Goal: Communication & Community: Share content

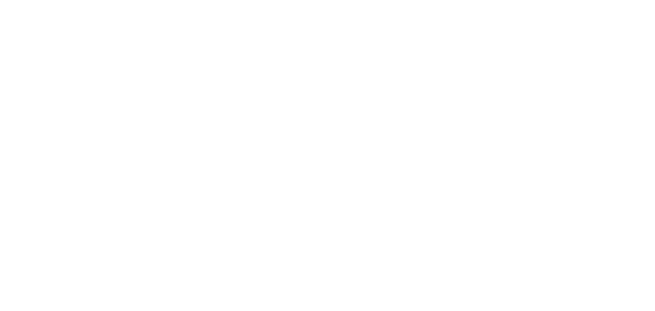
select select "*"
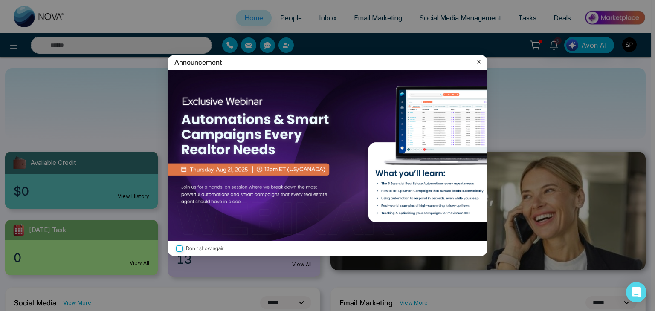
click at [479, 62] on icon at bounding box center [478, 62] width 9 height 9
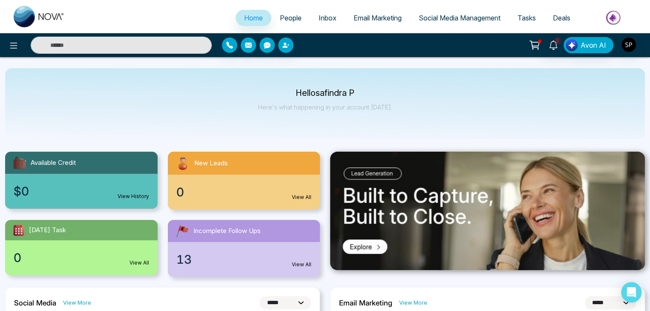
click at [279, 13] on link "People" at bounding box center [290, 18] width 39 height 16
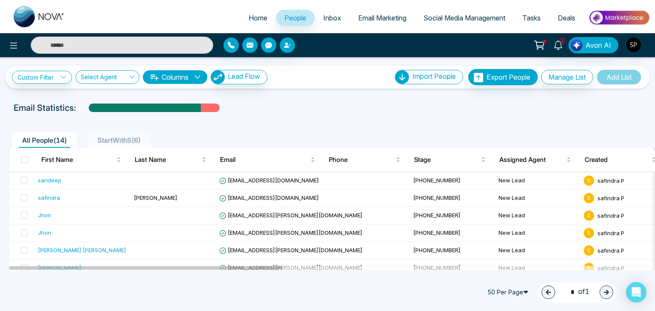
click at [111, 137] on span "StartWithS ( 6 )" at bounding box center [119, 140] width 50 height 9
click at [37, 140] on span "All People ( 14 )" at bounding box center [45, 140] width 52 height 9
click at [603, 42] on span "Avon AI" at bounding box center [598, 45] width 26 height 10
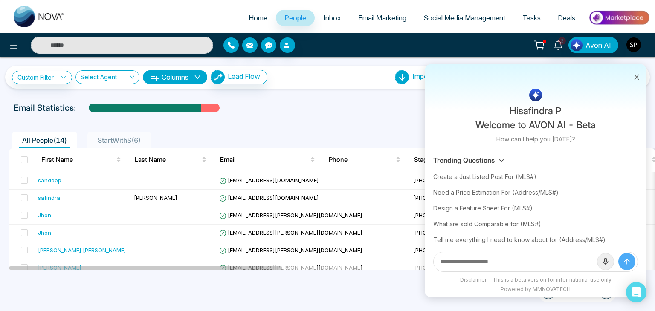
click at [626, 43] on img "button" at bounding box center [633, 44] width 14 height 14
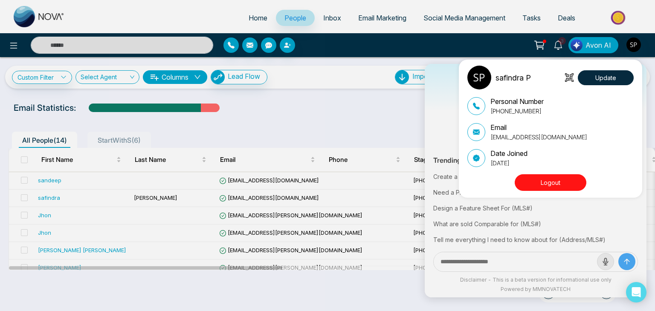
click at [10, 50] on div "safindra P Update Personal Number +917021143662 Email safindra@mmnovatech.com D…" at bounding box center [327, 155] width 655 height 311
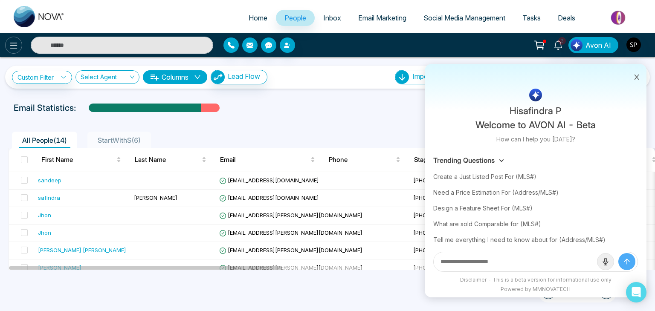
click at [16, 41] on icon at bounding box center [14, 45] width 10 height 10
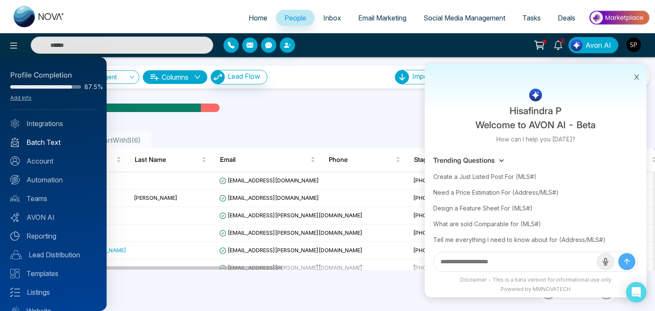
click at [47, 142] on link "Batch Text" at bounding box center [53, 142] width 86 height 10
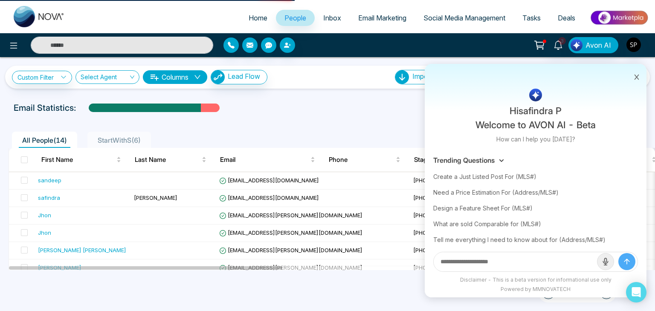
click at [638, 78] on icon at bounding box center [636, 77] width 6 height 6
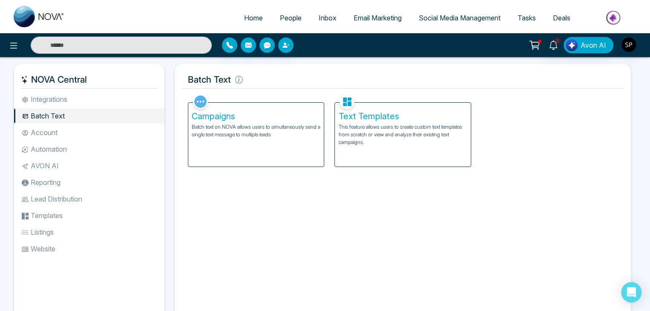
click at [379, 124] on p "This feature allows users to create custom text templates from scratch or view …" at bounding box center [402, 134] width 129 height 23
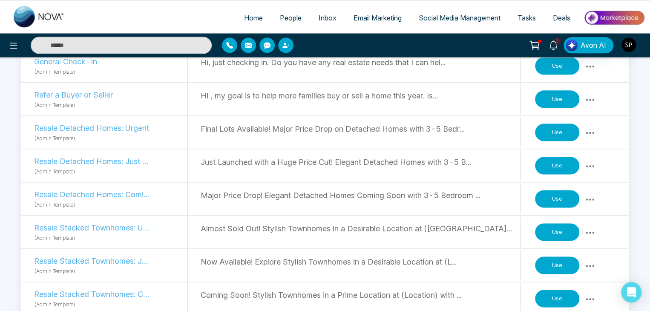
scroll to position [462, 0]
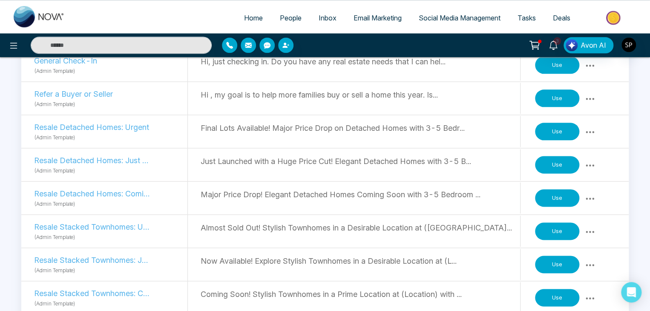
click at [562, 285] on div "Use" at bounding box center [567, 298] width 66 height 26
click at [560, 292] on button "Use" at bounding box center [557, 298] width 44 height 18
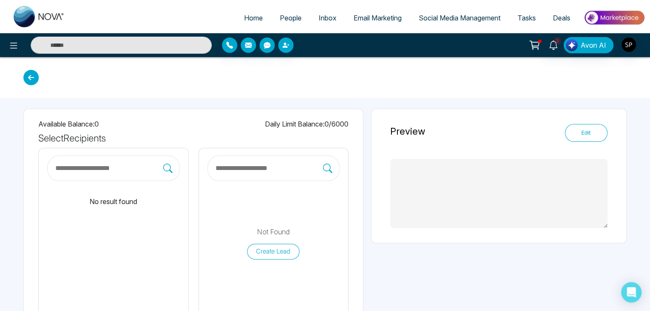
type textarea "**********"
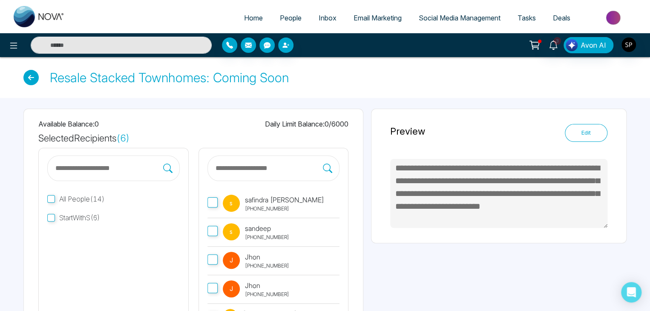
scroll to position [102, 0]
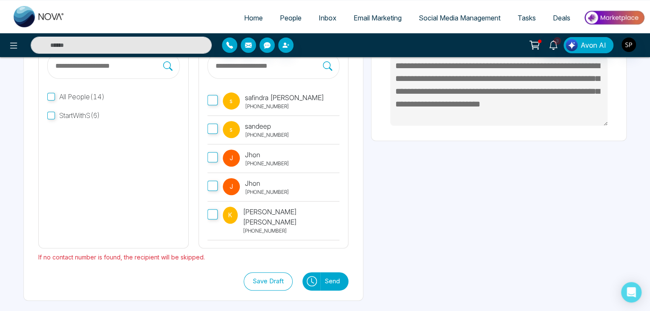
click at [324, 277] on button "Send" at bounding box center [334, 281] width 28 height 18
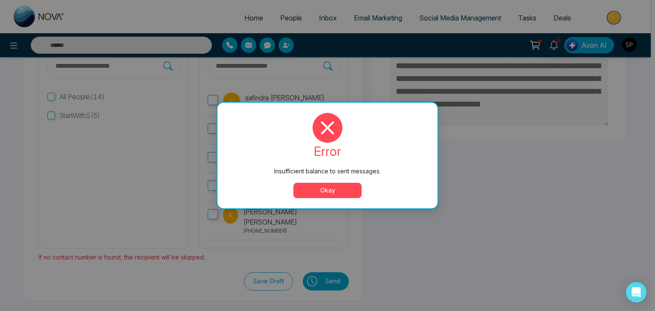
click at [337, 190] on button "Okay" at bounding box center [327, 190] width 68 height 15
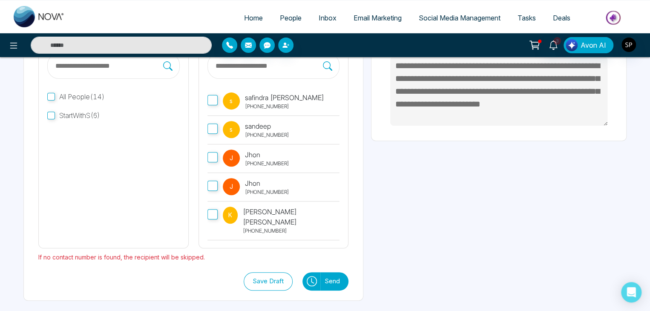
scroll to position [0, 0]
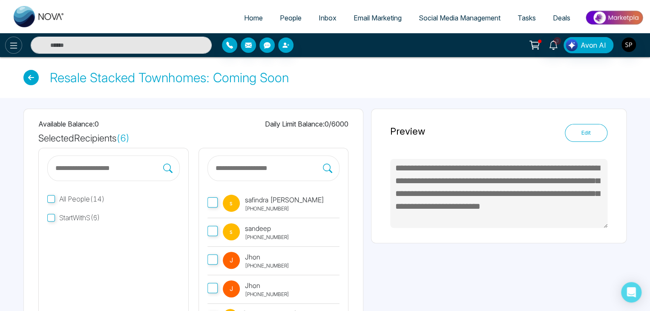
click at [11, 43] on icon at bounding box center [14, 45] width 10 height 10
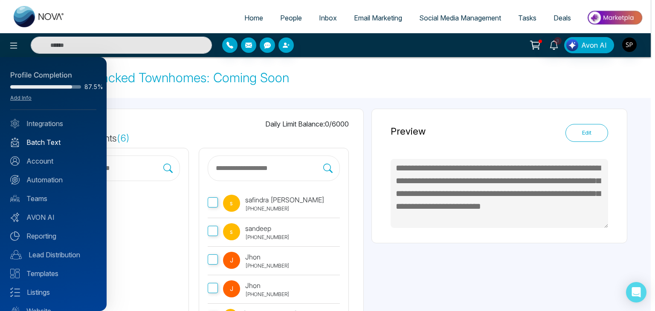
click at [45, 142] on link "Batch Text" at bounding box center [53, 142] width 86 height 10
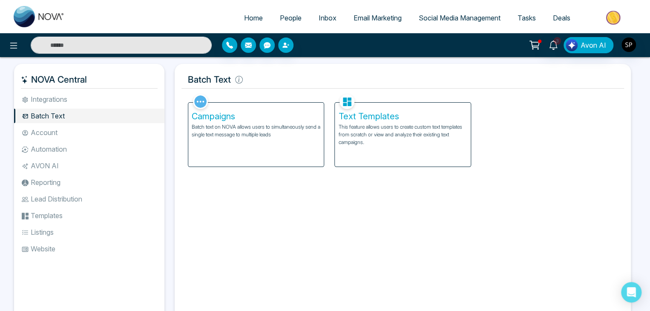
click at [54, 113] on li "Batch Text" at bounding box center [89, 116] width 150 height 14
click at [38, 141] on ul "Integrations Batch Text Account Automation AVON AI Reporting Lead Distribution …" at bounding box center [89, 201] width 150 height 218
click at [37, 133] on li "Account" at bounding box center [89, 132] width 150 height 14
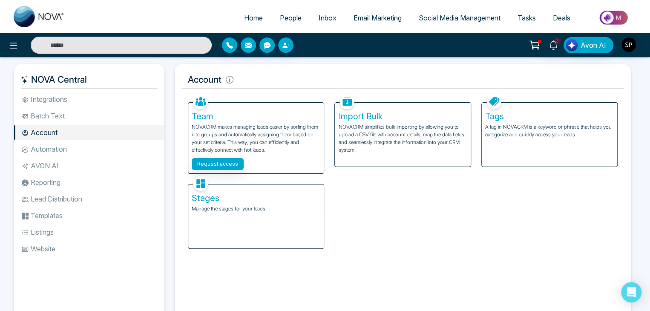
click at [43, 115] on li "Batch Text" at bounding box center [89, 116] width 150 height 14
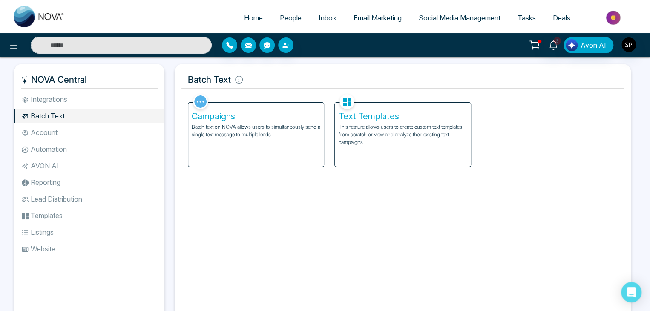
click at [285, 22] on span "People" at bounding box center [291, 18] width 22 height 9
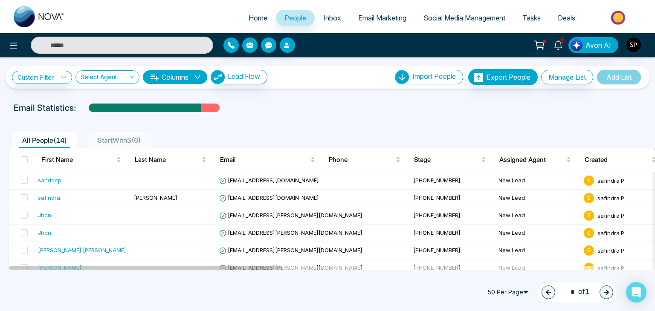
click at [251, 18] on span "Home" at bounding box center [257, 18] width 19 height 9
select select "*"
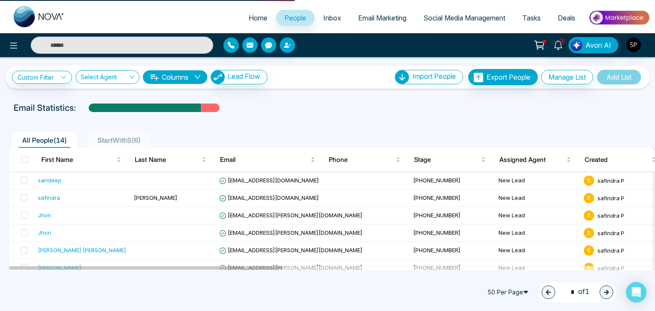
select select "*"
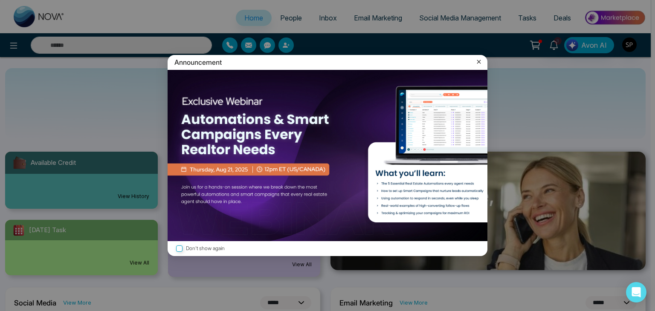
click at [288, 17] on div "Announcement Don't show again" at bounding box center [327, 155] width 655 height 311
click at [481, 63] on icon at bounding box center [478, 62] width 9 height 9
